Goal: Find specific page/section: Find specific page/section

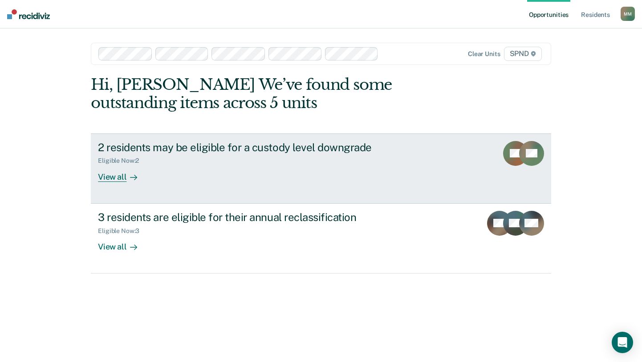
click at [114, 180] on div "View all" at bounding box center [123, 173] width 50 height 17
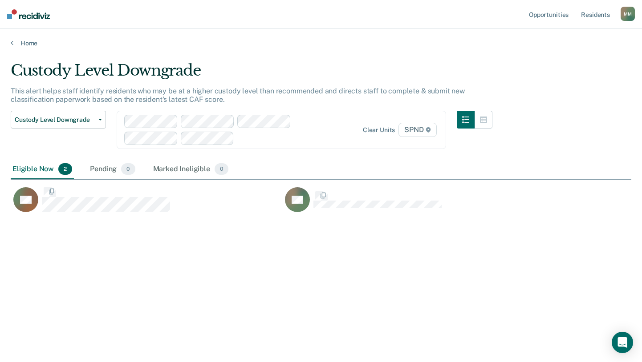
scroll to position [228, 614]
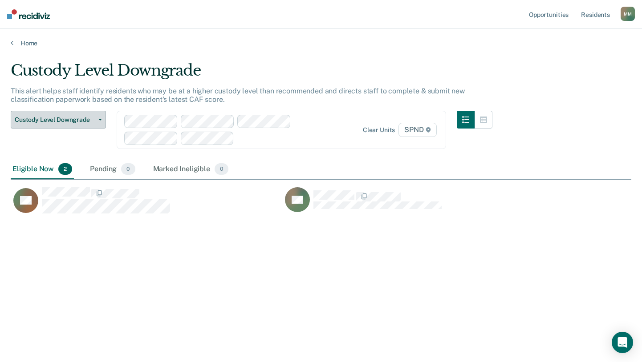
click at [102, 119] on button "Custody Level Downgrade" at bounding box center [58, 120] width 95 height 18
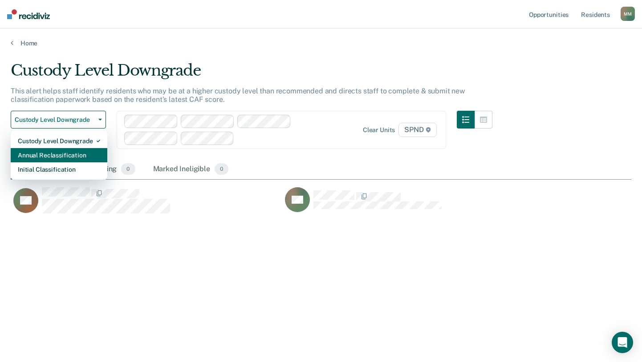
click at [75, 157] on div "Annual Reclassification" at bounding box center [59, 155] width 82 height 14
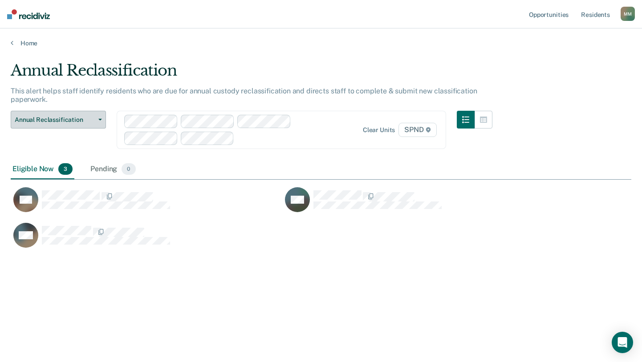
click at [101, 120] on icon "button" at bounding box center [100, 120] width 4 height 2
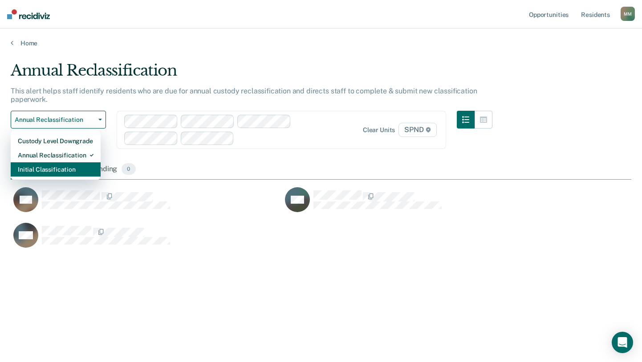
click at [66, 167] on div "Initial Classification" at bounding box center [56, 170] width 76 height 14
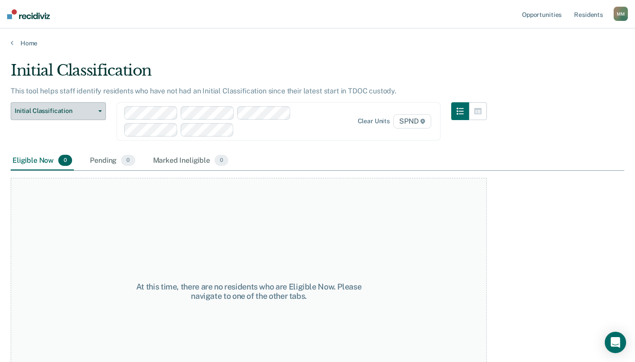
click at [100, 109] on button "Initial Classification" at bounding box center [58, 111] width 95 height 18
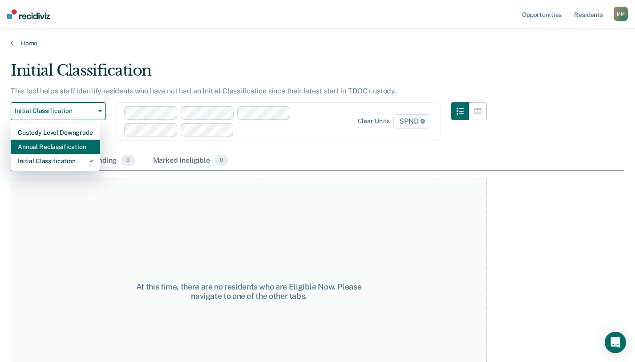
click at [68, 142] on div "Annual Reclassification" at bounding box center [55, 147] width 75 height 14
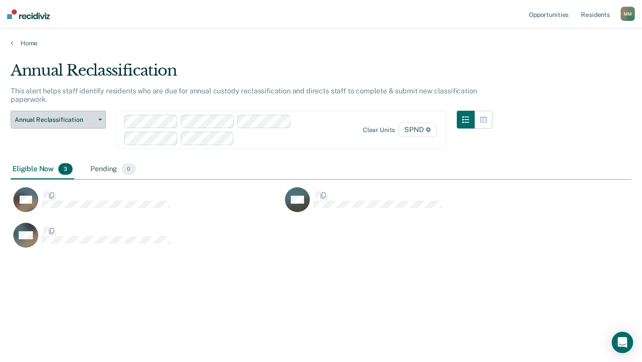
scroll to position [228, 614]
